Goal: Information Seeking & Learning: Learn about a topic

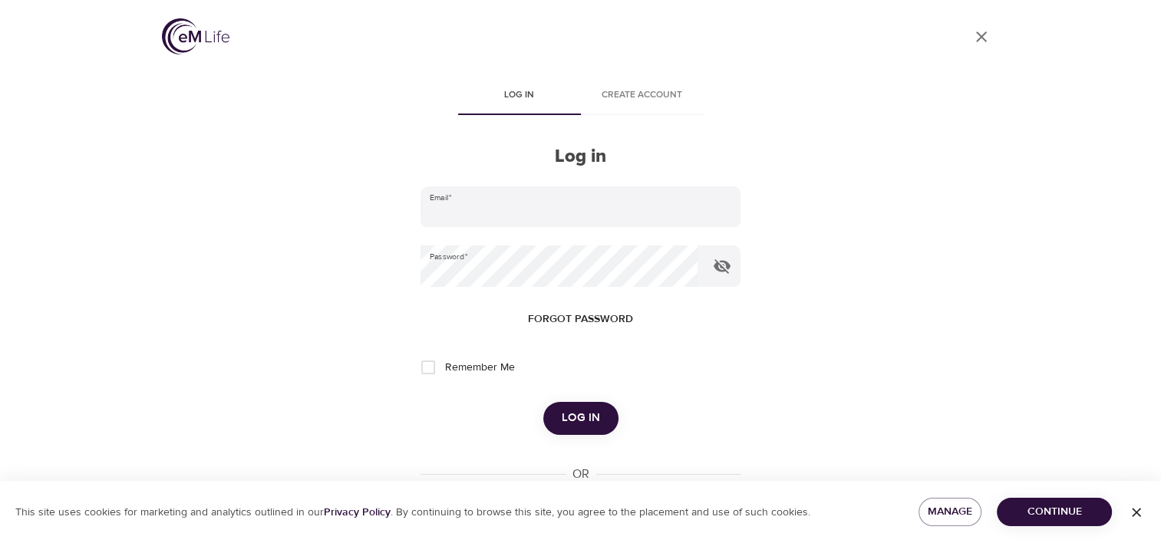
type input "carla.pereira@kornferry.com"
click at [215, 42] on img at bounding box center [196, 36] width 68 height 36
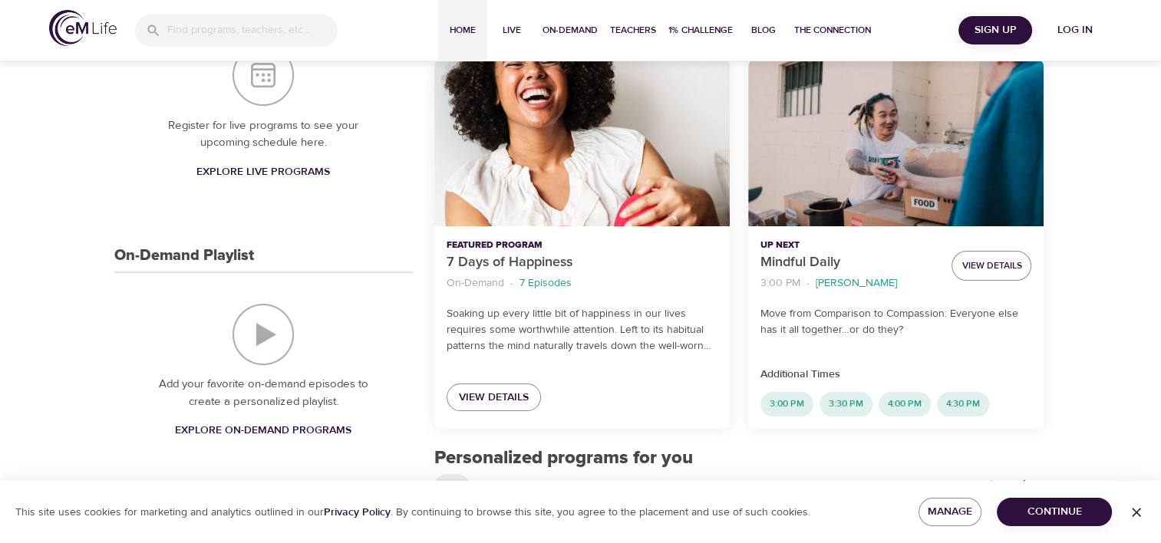
scroll to position [163, 0]
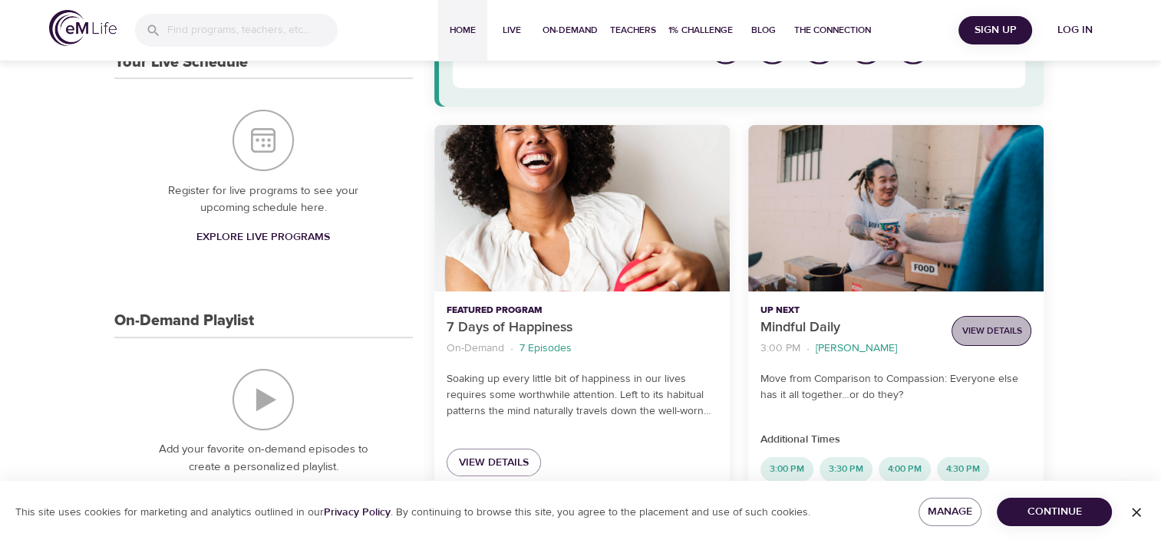
click at [986, 338] on span "View Details" at bounding box center [992, 331] width 60 height 16
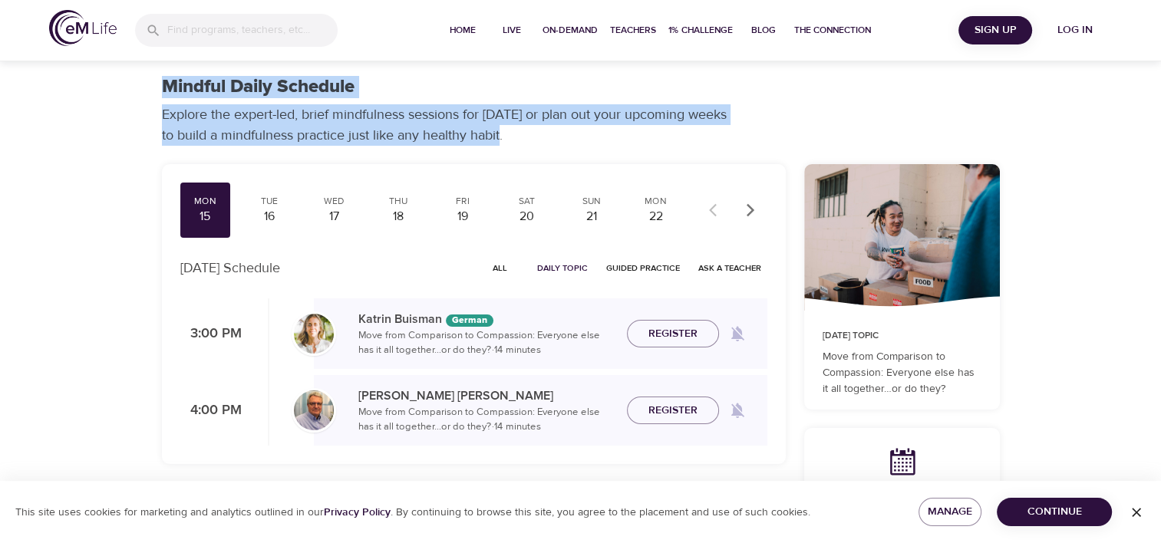
drag, startPoint x: 162, startPoint y: 82, endPoint x: 540, endPoint y: 131, distance: 381.6
click at [540, 131] on div "Mindful Daily Schedule Explore the expert-led, brief mindfulness sessions for t…" at bounding box center [581, 111] width 857 height 88
copy div "Mindful Daily Schedule Explore the expert-led, brief mindfulness sessions for t…"
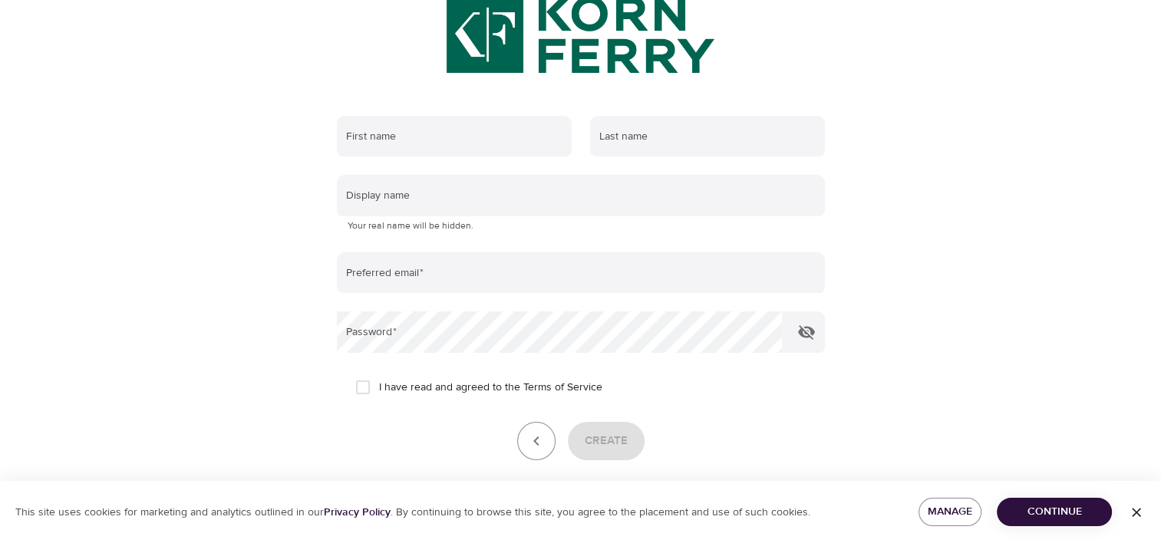
scroll to position [253, 0]
